Goal: Transaction & Acquisition: Purchase product/service

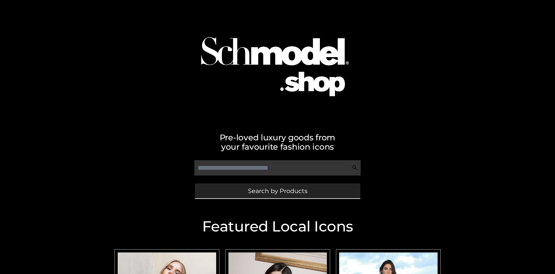
click at [277, 191] on span "Search by Products" at bounding box center [277, 191] width 59 height 6
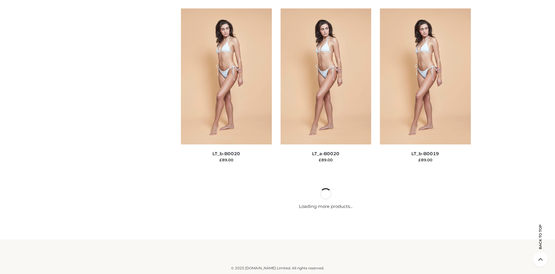
scroll to position [1956, 0]
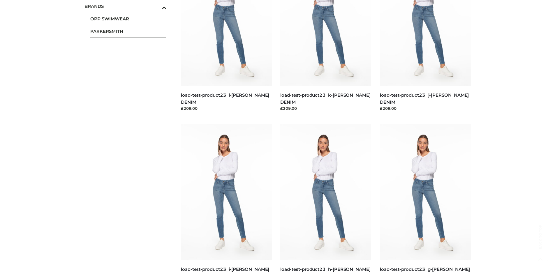
click at [128, 31] on span "PARKERSMITH" at bounding box center [128, 31] width 76 height 7
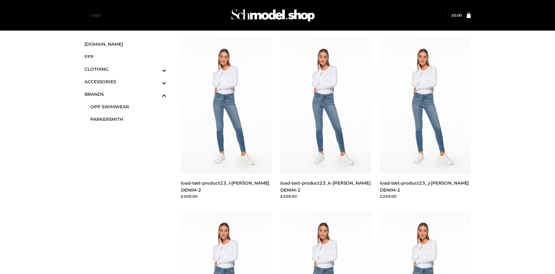
scroll to position [448, 0]
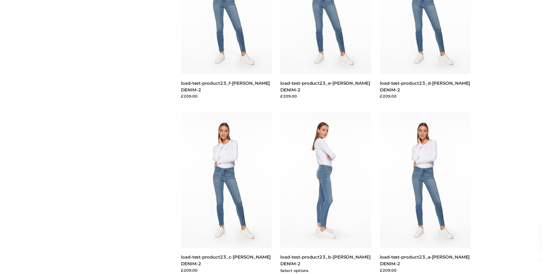
click at [326, 193] on img at bounding box center [325, 180] width 91 height 136
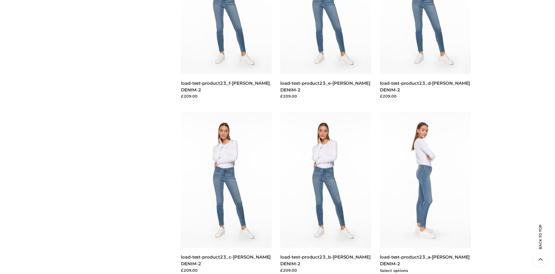
click at [425, 193] on img at bounding box center [425, 180] width 91 height 136
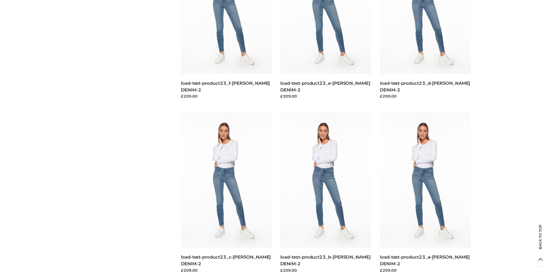
scroll to position [0, 0]
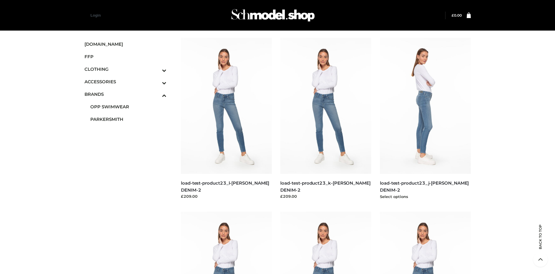
click at [425, 119] on img at bounding box center [425, 106] width 91 height 136
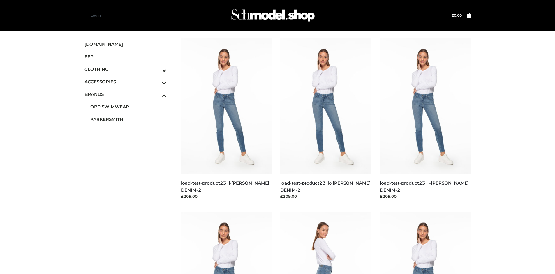
click at [156, 82] on icon "Toggle Submenu" at bounding box center [133, 83] width 65 height 7
click at [128, 107] on span "JEWELRY" at bounding box center [128, 106] width 76 height 7
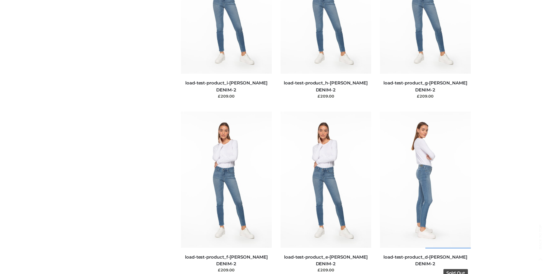
click at [425, 193] on img at bounding box center [425, 180] width 91 height 136
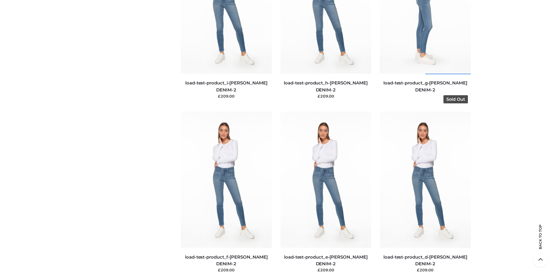
scroll to position [628, 0]
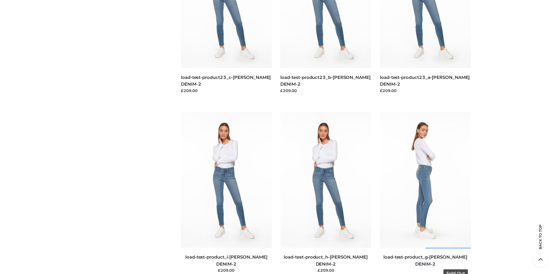
click at [425, 193] on img at bounding box center [425, 180] width 91 height 136
